Goal: Navigation & Orientation: Find specific page/section

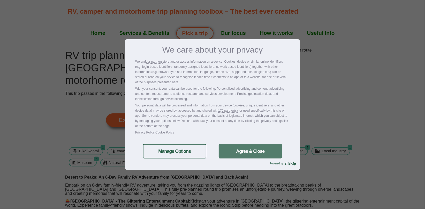
click at [260, 150] on link "Agree & Close" at bounding box center [249, 151] width 63 height 14
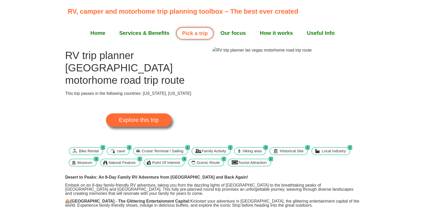
click at [294, 53] on img at bounding box center [261, 50] width 99 height 6
click at [153, 117] on span "Explore this trip" at bounding box center [139, 120] width 40 height 6
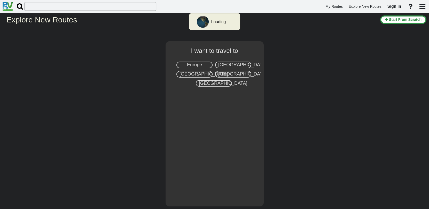
select select "number:2"
